Goal: Information Seeking & Learning: Learn about a topic

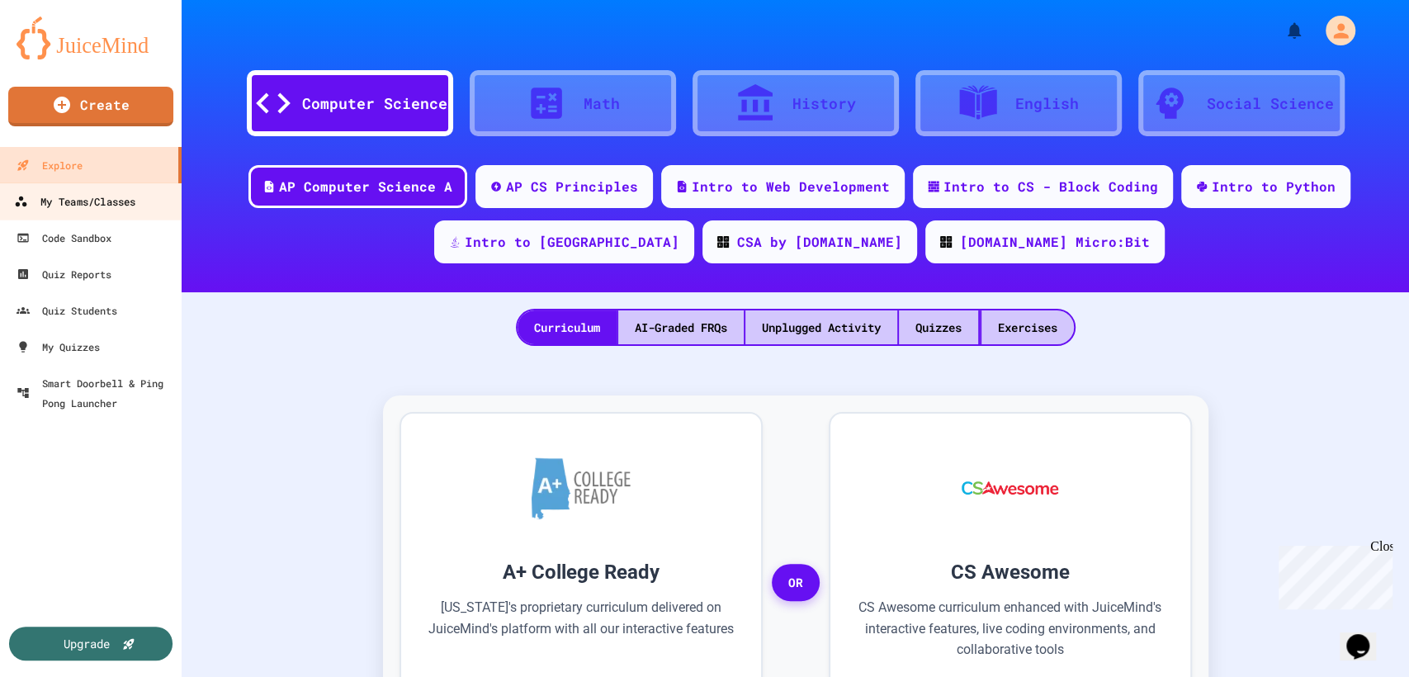
click at [111, 195] on div "My Teams/Classes" at bounding box center [74, 201] width 121 height 21
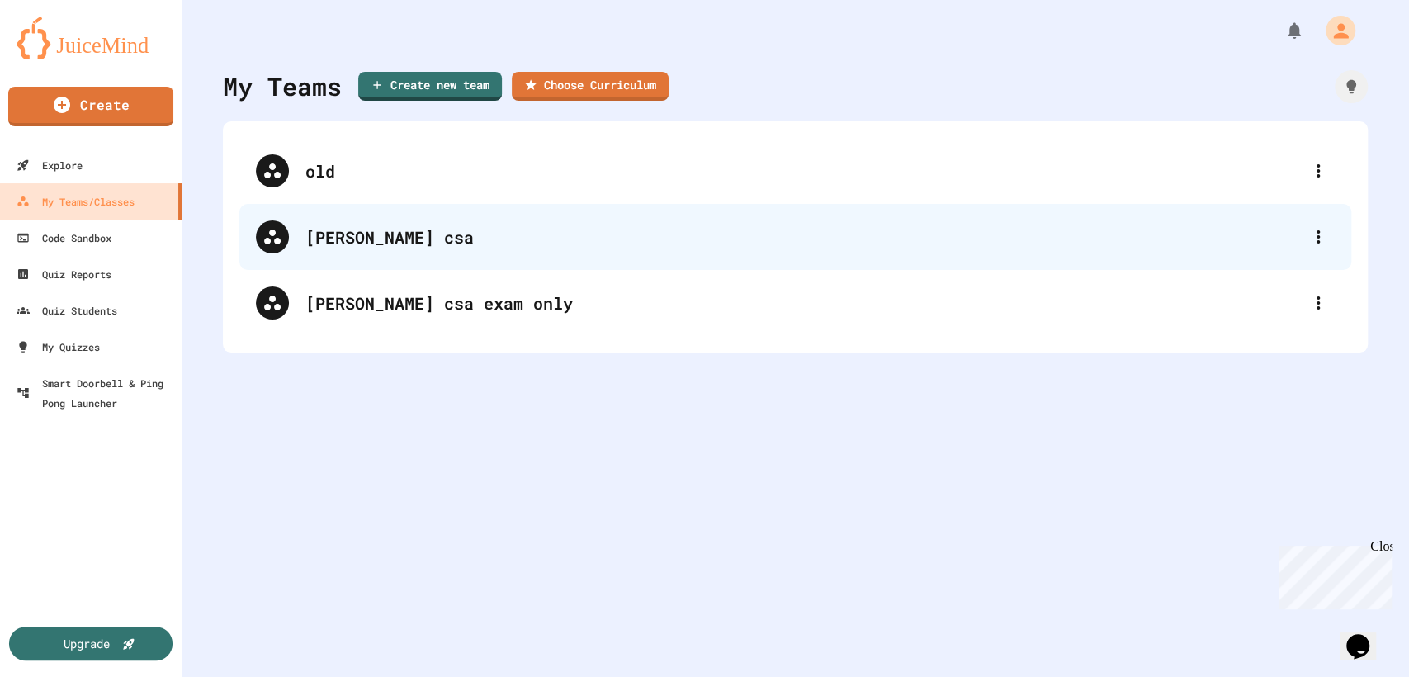
click at [451, 257] on div "[PERSON_NAME] csa" at bounding box center [795, 237] width 1112 height 66
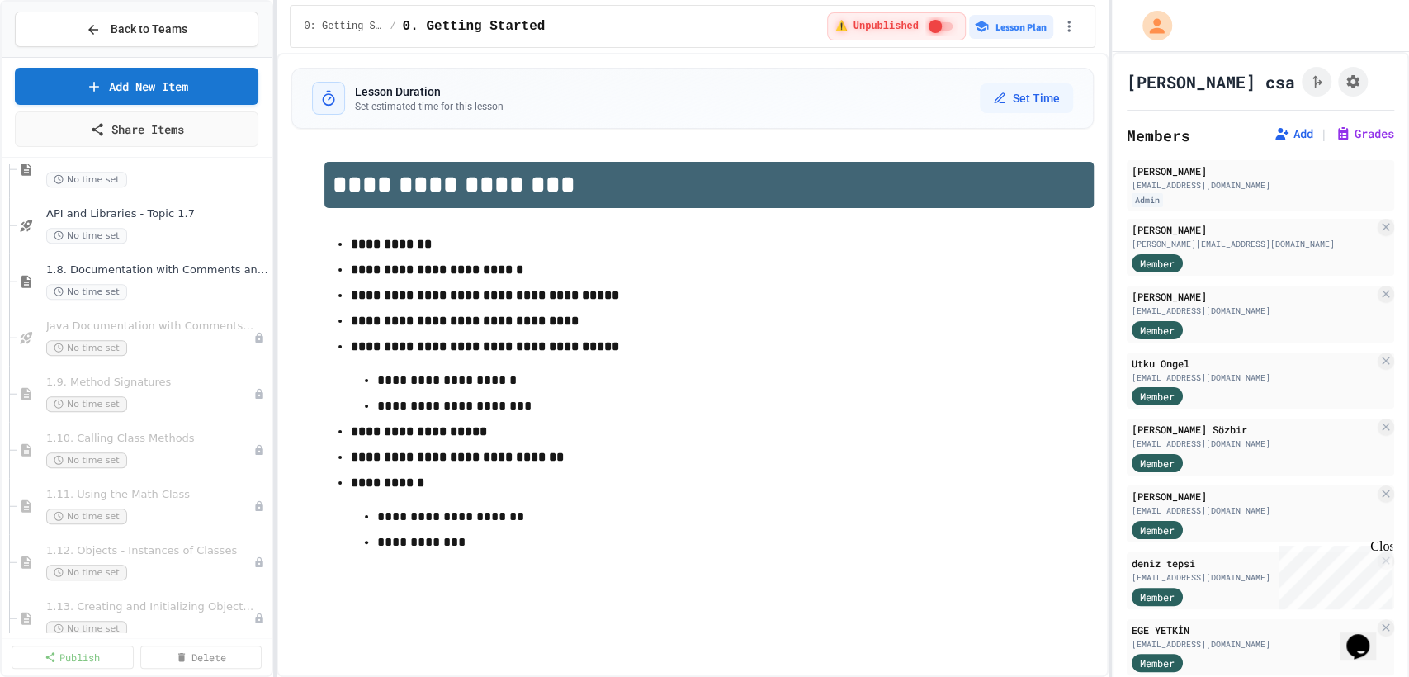
scroll to position [703, 0]
click at [172, 338] on div "Java Documentation with Comments - Topic 1.8 No time set" at bounding box center [141, 341] width 191 height 36
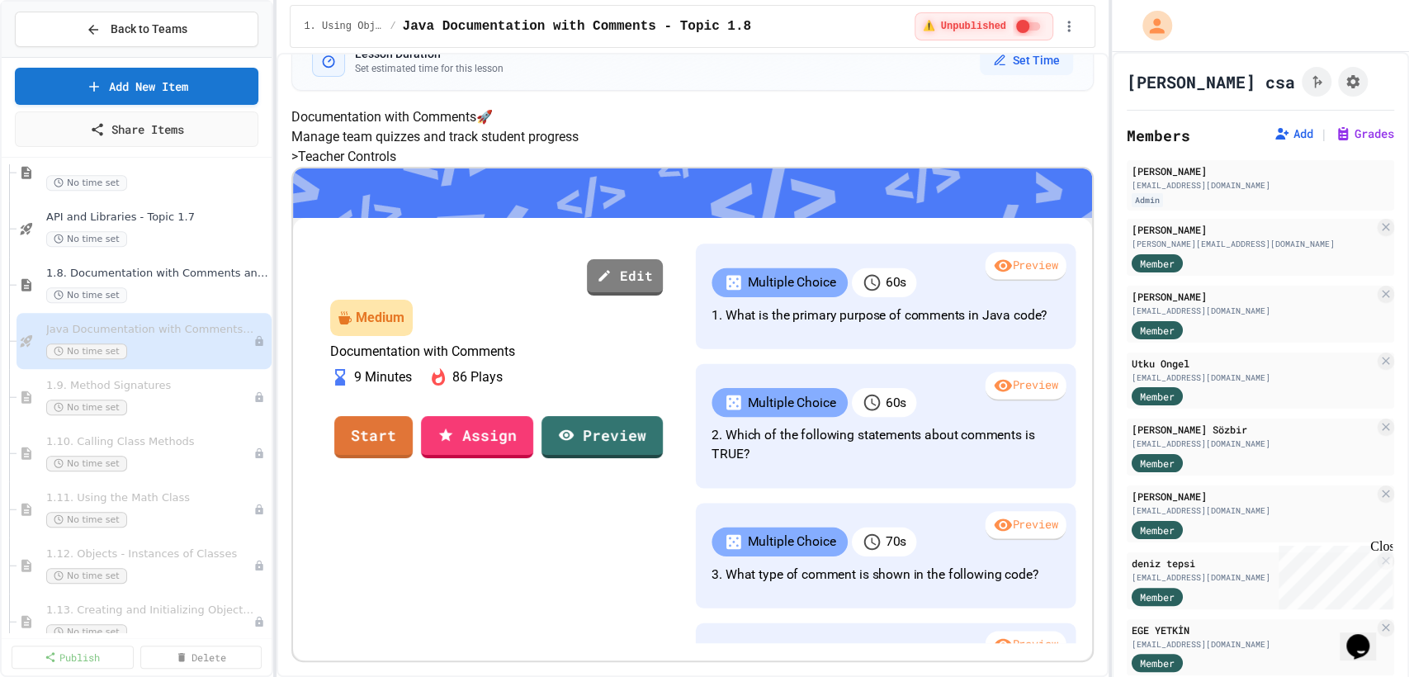
scroll to position [143, 0]
click at [155, 276] on span "1.8. Documentation with Comments and Preconditions" at bounding box center [148, 274] width 205 height 14
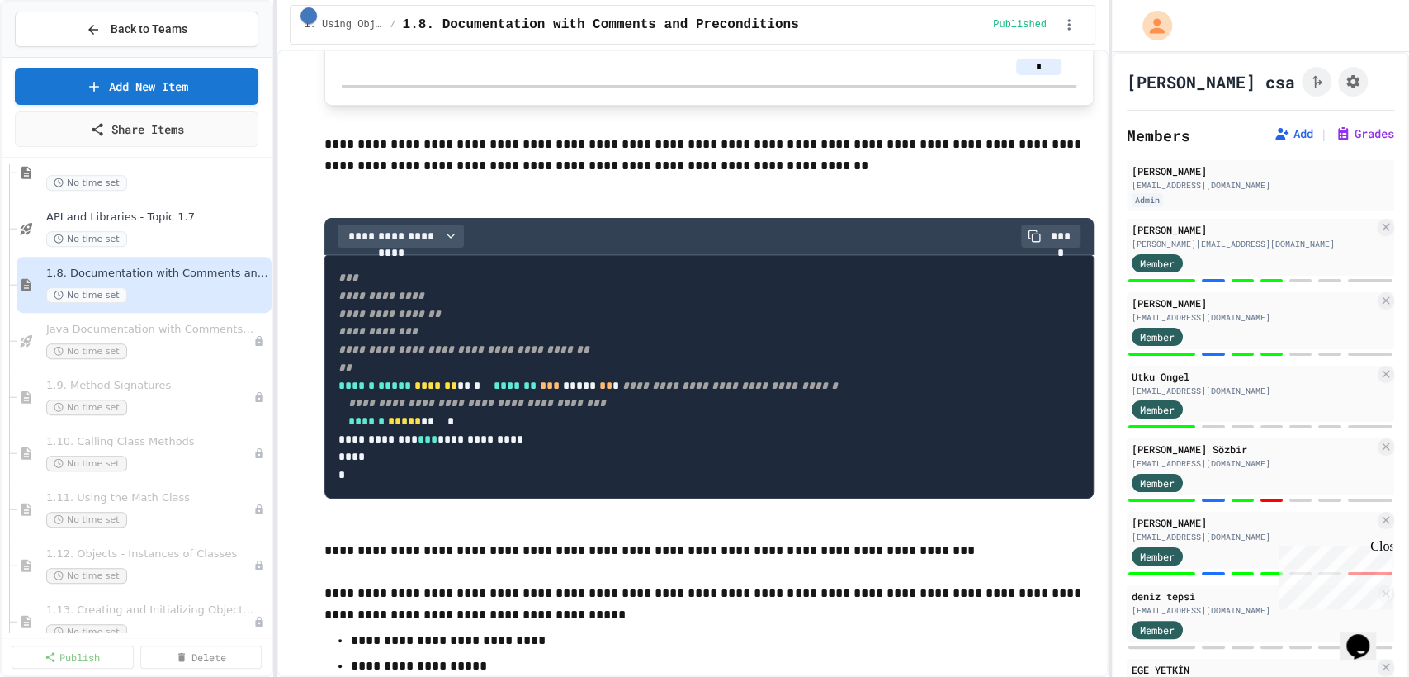
scroll to position [1389, 0]
